Goal: Information Seeking & Learning: Learn about a topic

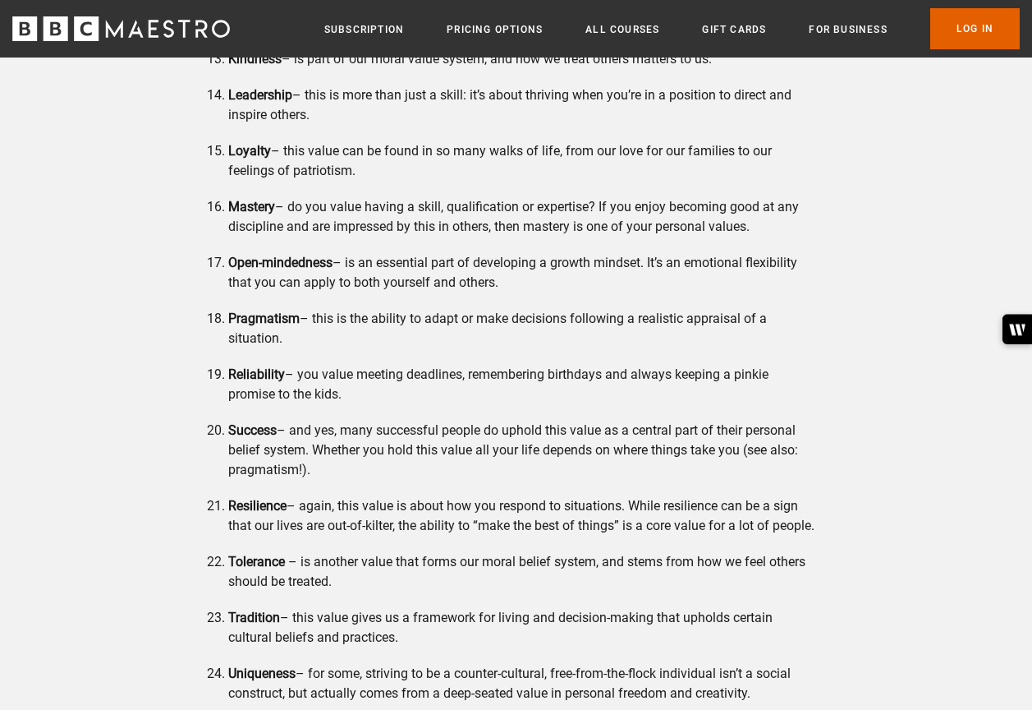
scroll to position [2217, 0]
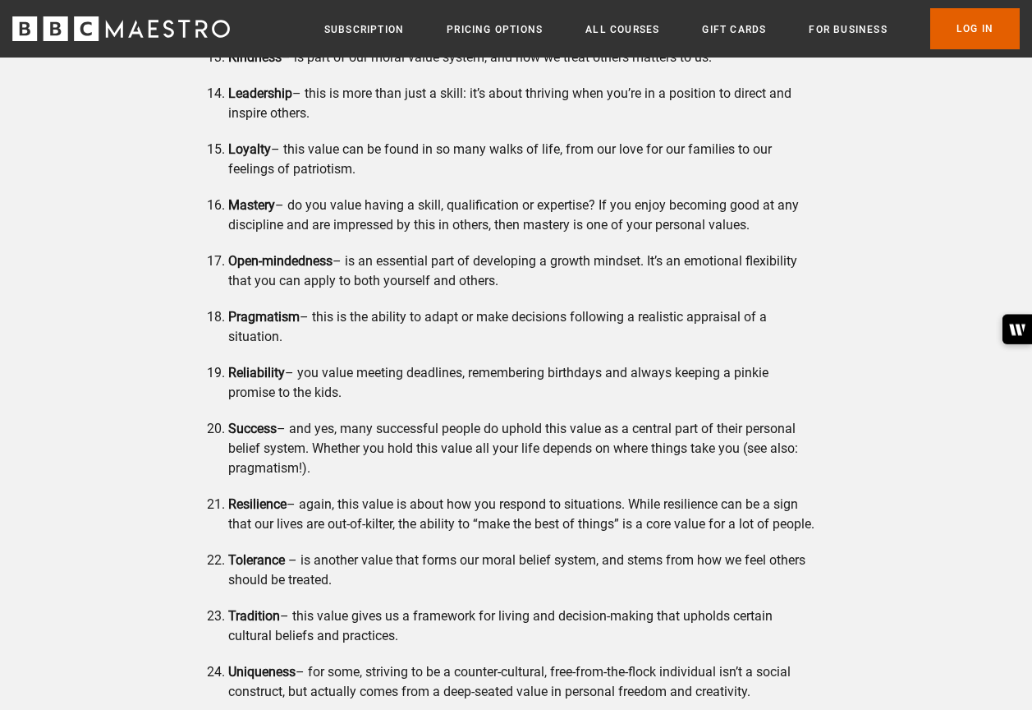
click at [292, 337] on li "Pragmatism – this is the ability to adapt or make decisions following a realist…" at bounding box center [522, 326] width 589 height 39
drag, startPoint x: 300, startPoint y: 332, endPoint x: 227, endPoint y: 319, distance: 73.3
click at [228, 319] on li "Pragmatism – this is the ability to adapt or make decisions following a realist…" at bounding box center [522, 326] width 589 height 39
drag, startPoint x: 227, startPoint y: 319, endPoint x: 236, endPoint y: 316, distance: 8.8
copy li "Pragmatism – this is the ability to adapt or make decisions following a realist…"
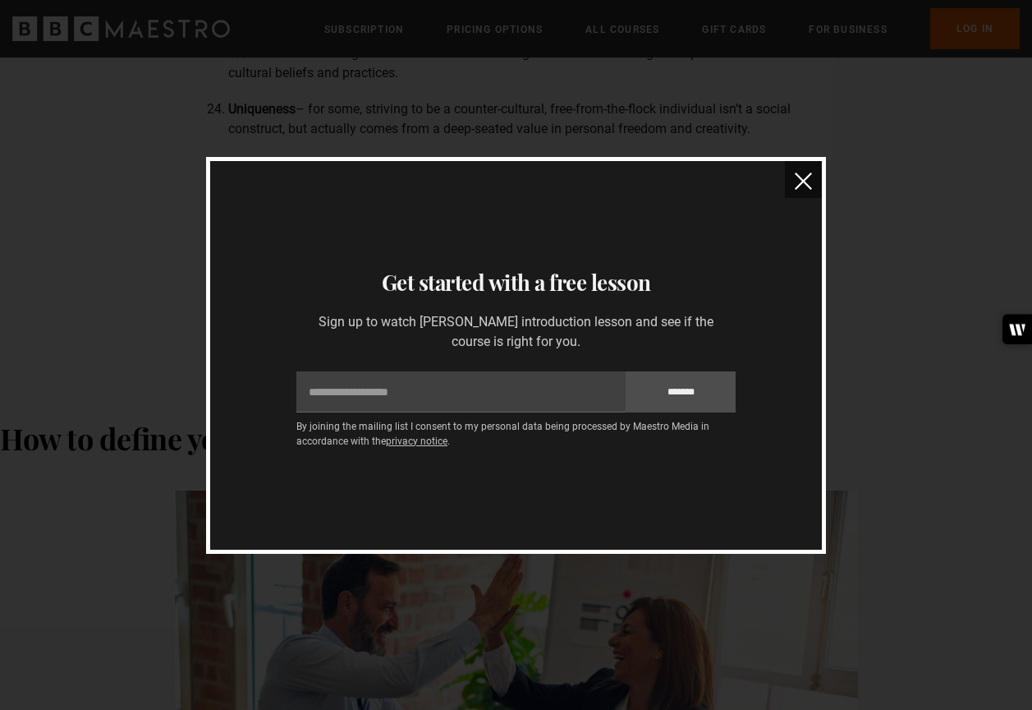
scroll to position [2546, 0]
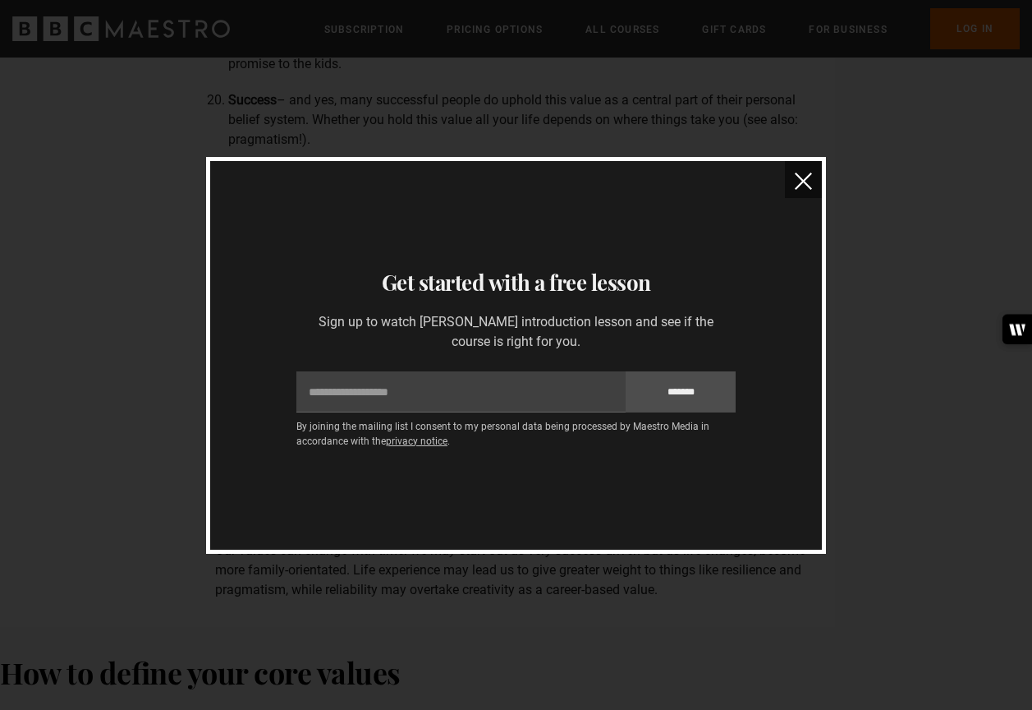
click at [798, 177] on img "close" at bounding box center [803, 180] width 17 height 17
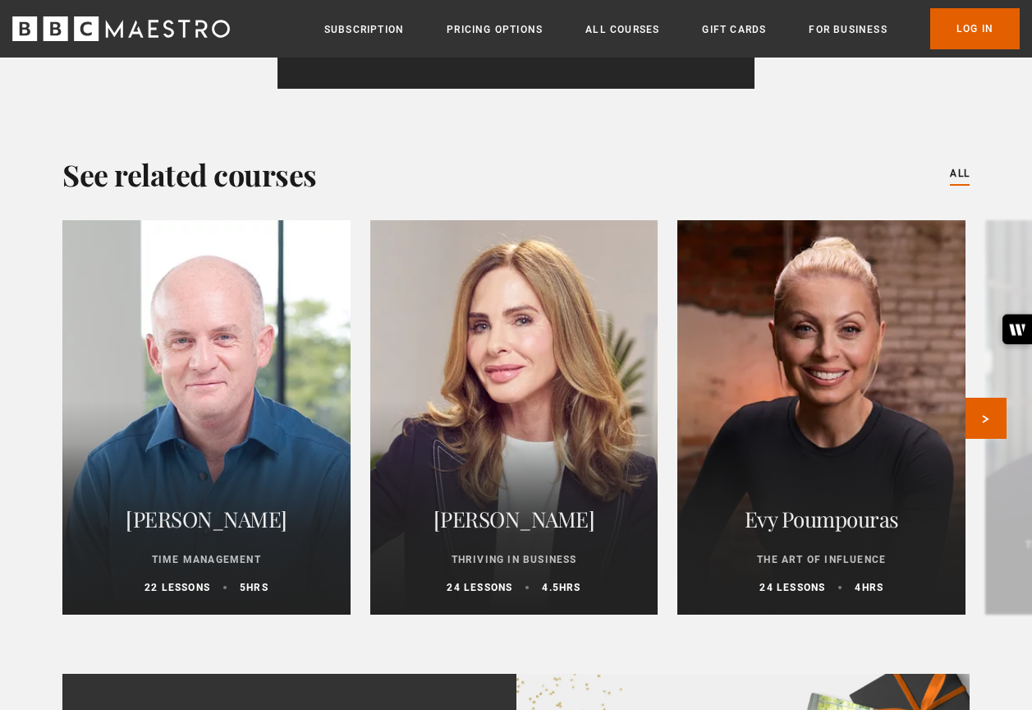
scroll to position [4927, 0]
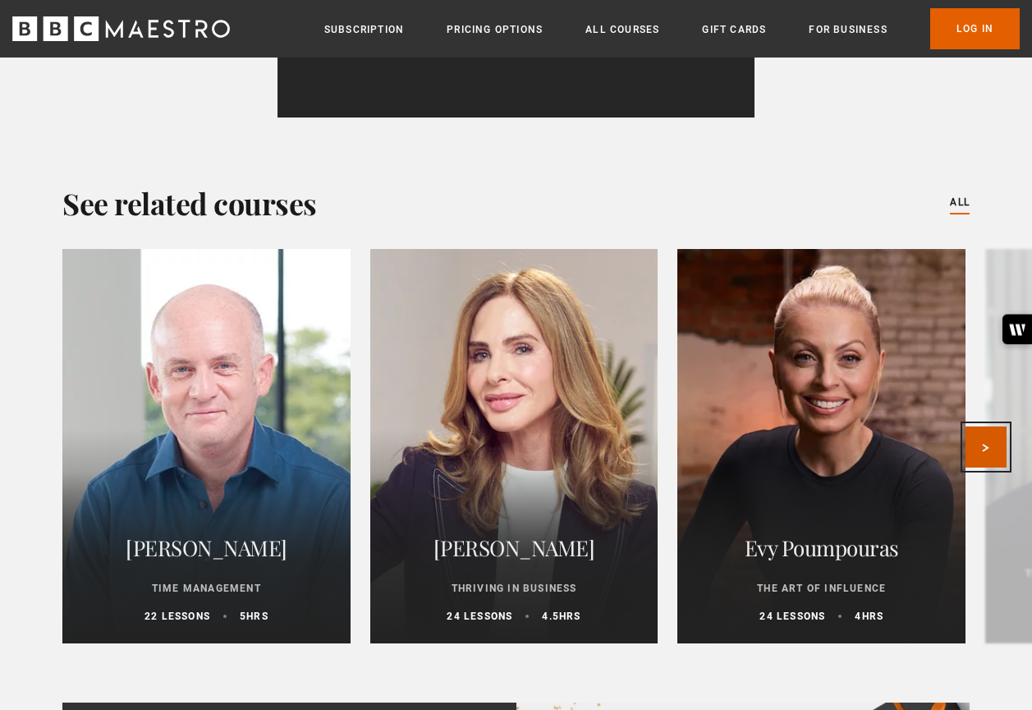
click at [985, 462] on button "Next" at bounding box center [986, 446] width 41 height 41
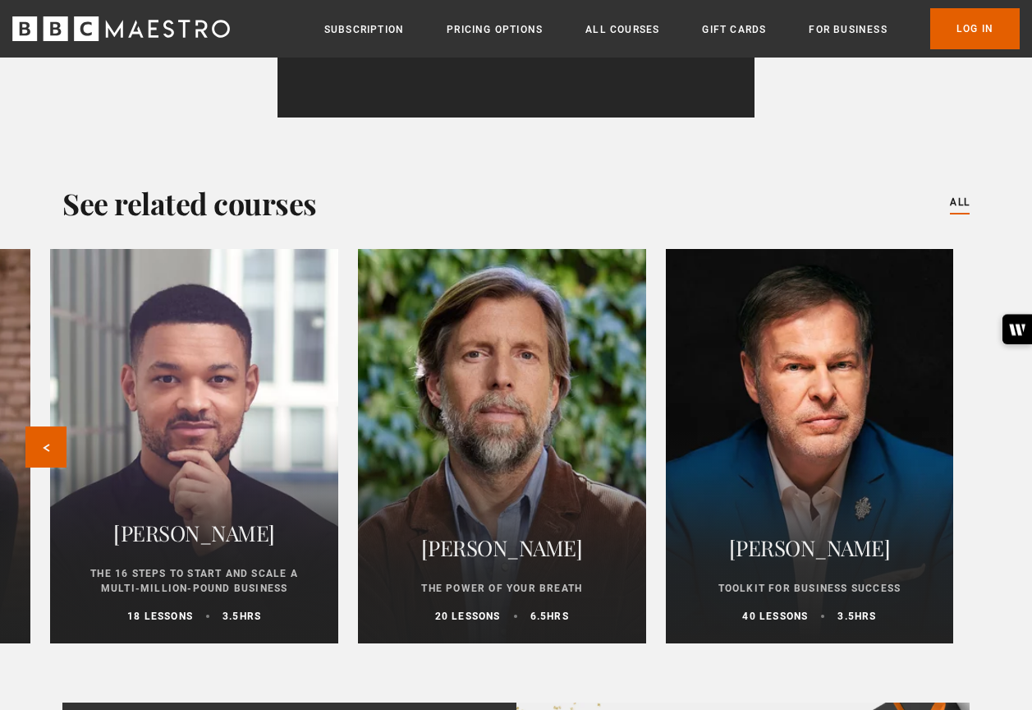
click at [491, 457] on div at bounding box center [501, 446] width 317 height 434
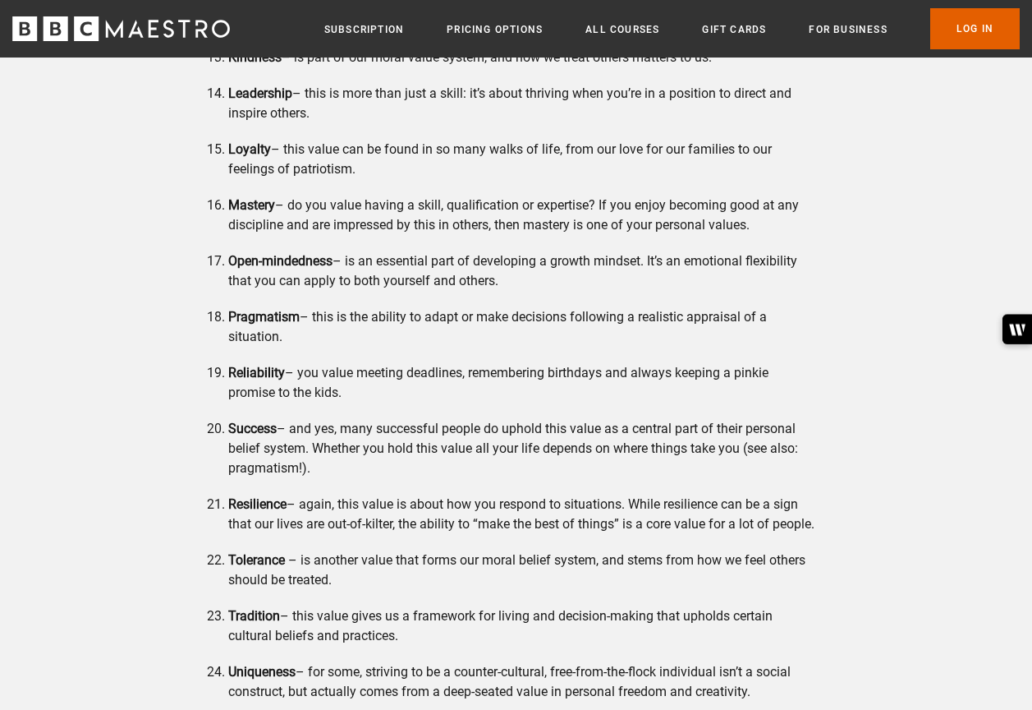
scroll to position [2381, 0]
